Goal: Transaction & Acquisition: Book appointment/travel/reservation

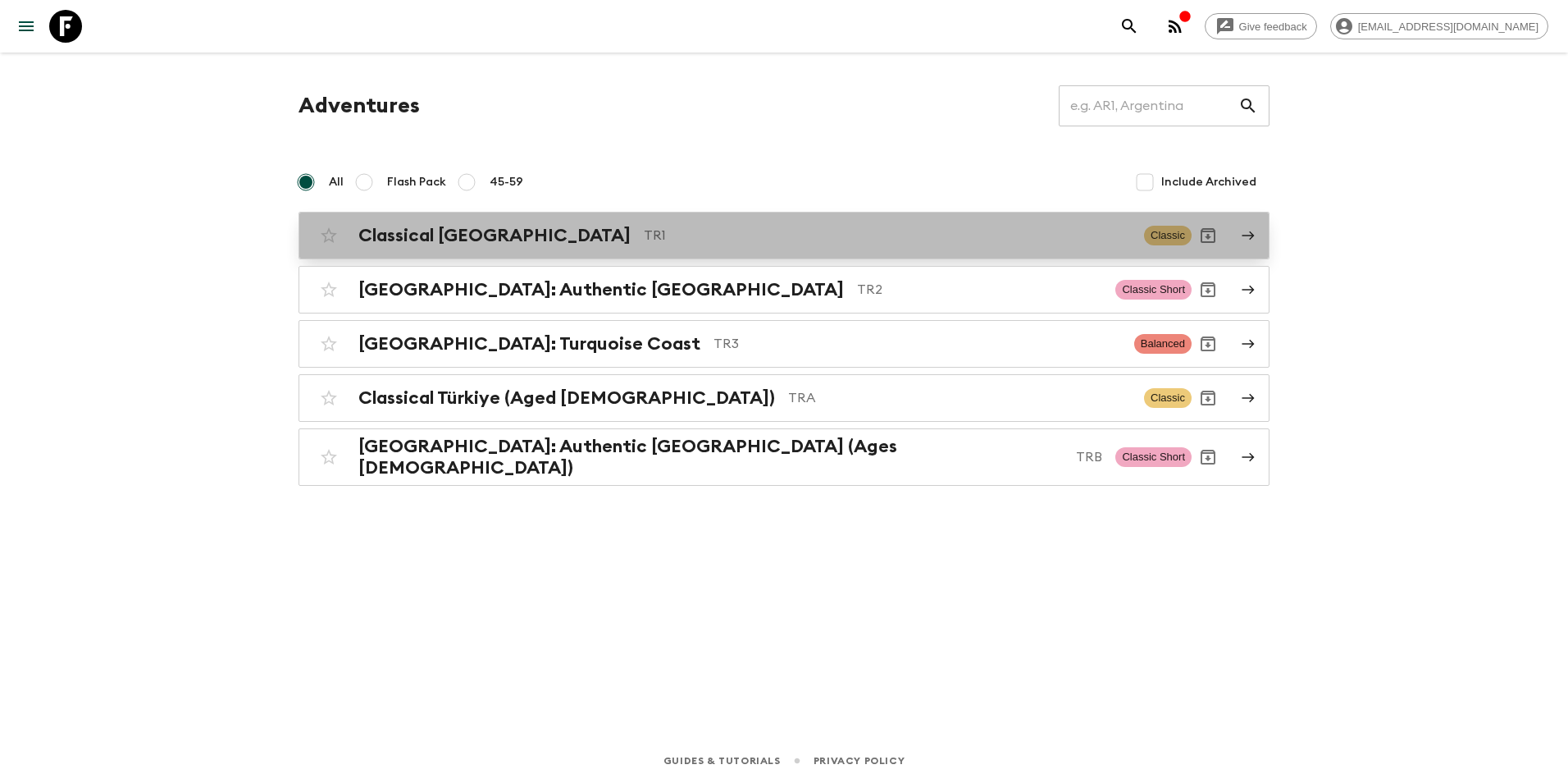
click at [488, 246] on div "Classical Türkiye TR1 Classic" at bounding box center [751, 235] width 879 height 32
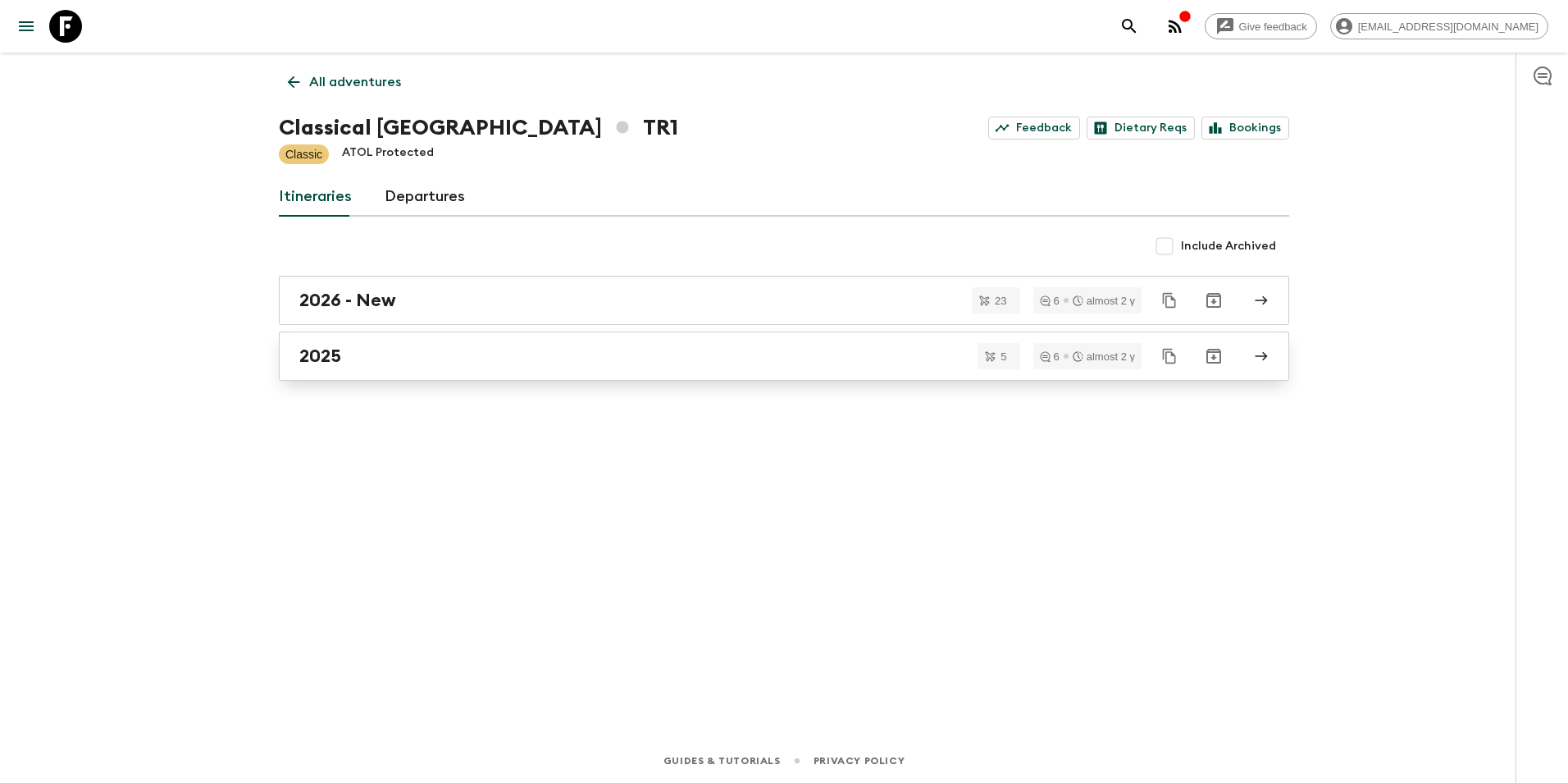
click at [485, 307] on div "2025" at bounding box center [768, 356] width 938 height 21
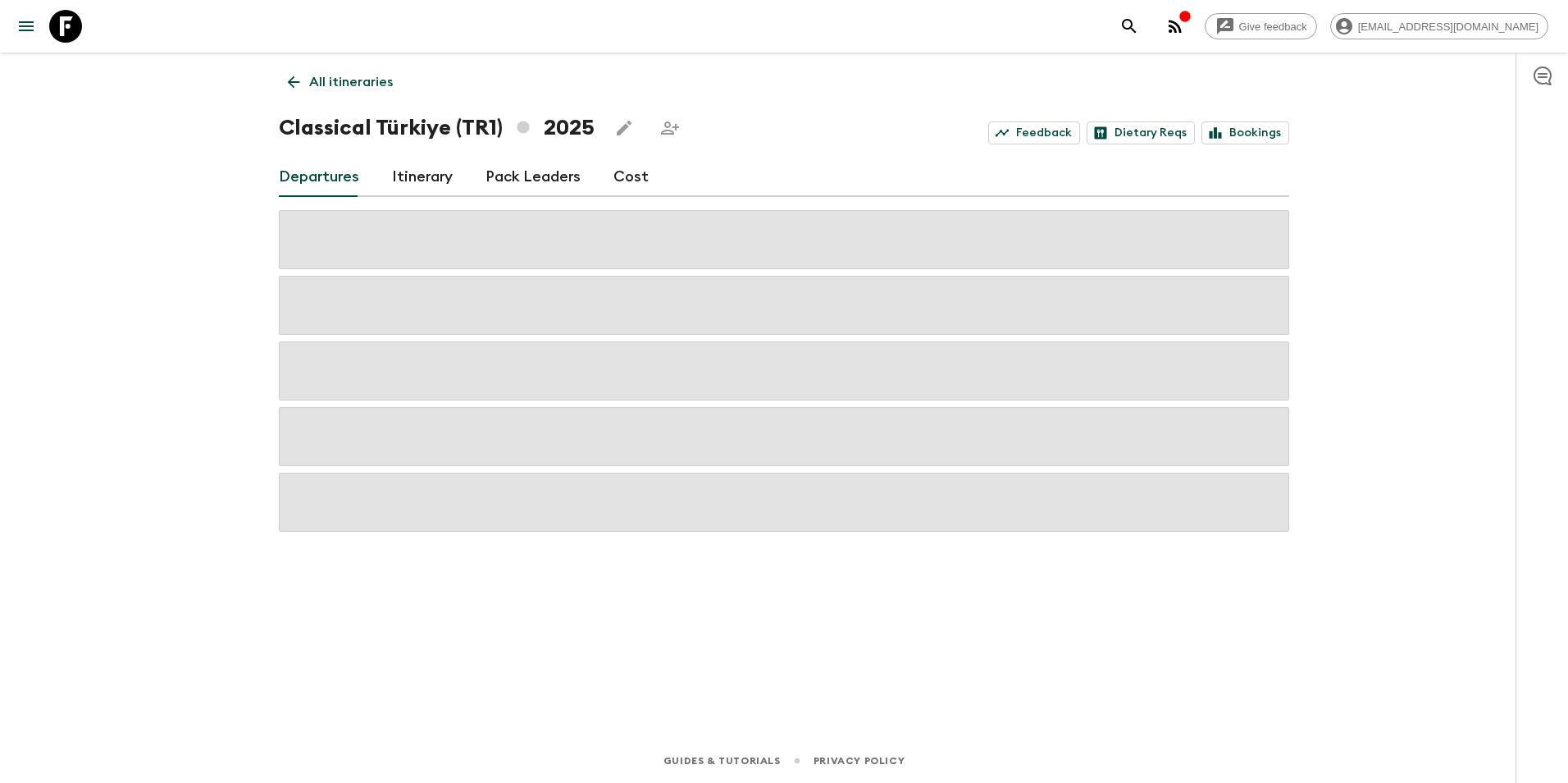
click at [616, 183] on link "Cost" at bounding box center [630, 177] width 35 height 39
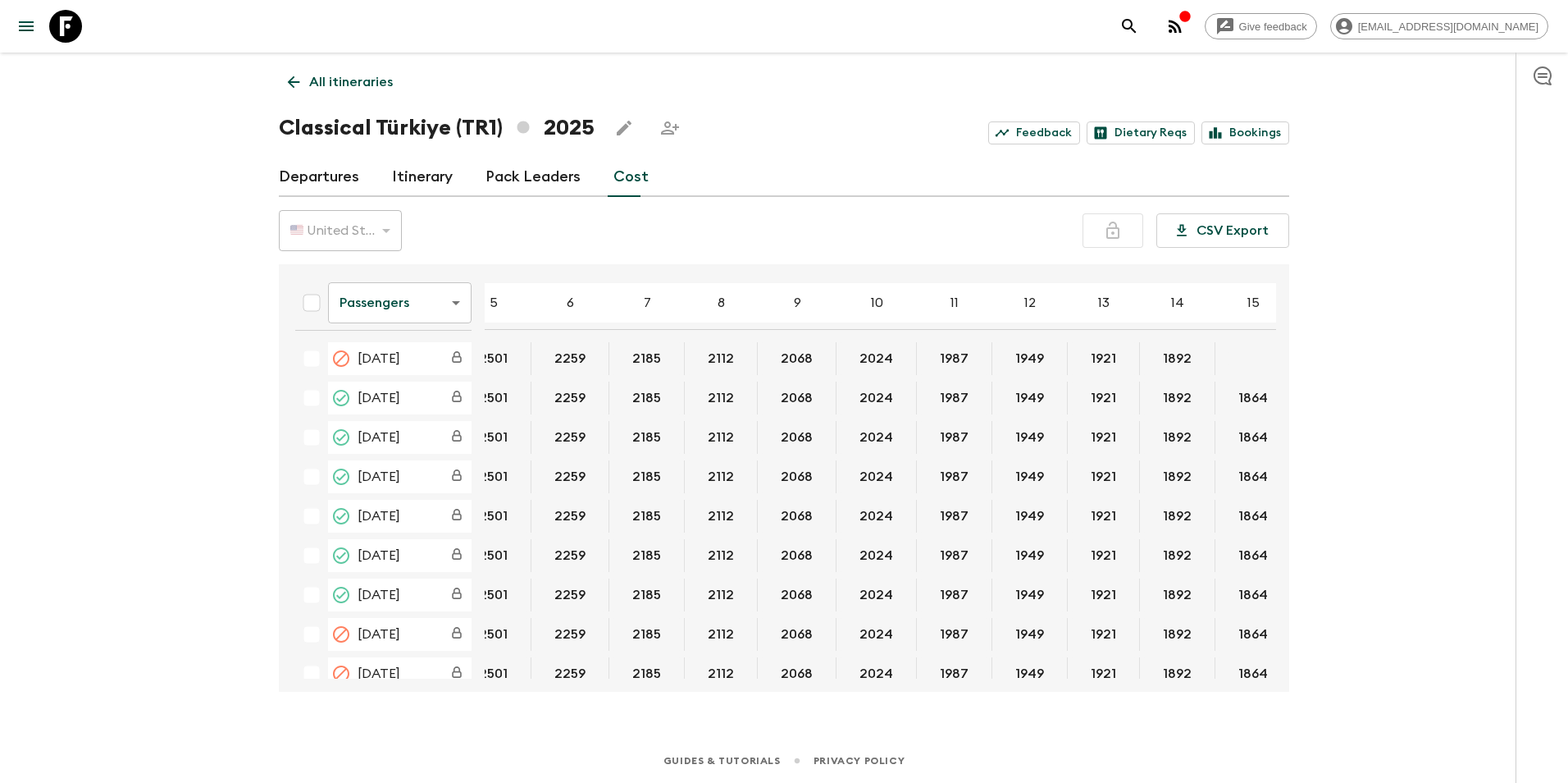
scroll to position [0, 123]
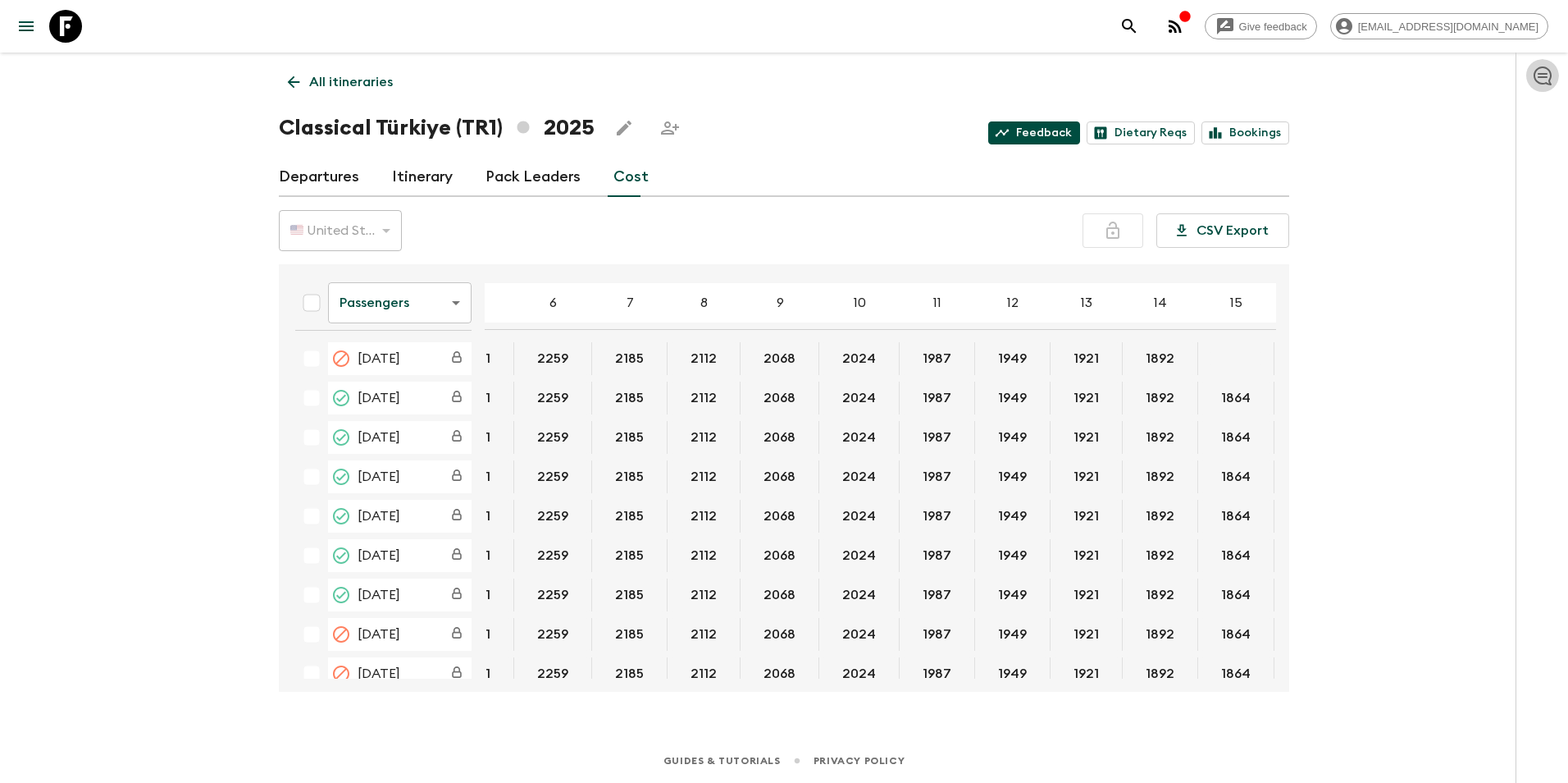
click at [616, 131] on link "Feedback" at bounding box center [1034, 132] width 92 height 23
